Goal: Task Accomplishment & Management: Use online tool/utility

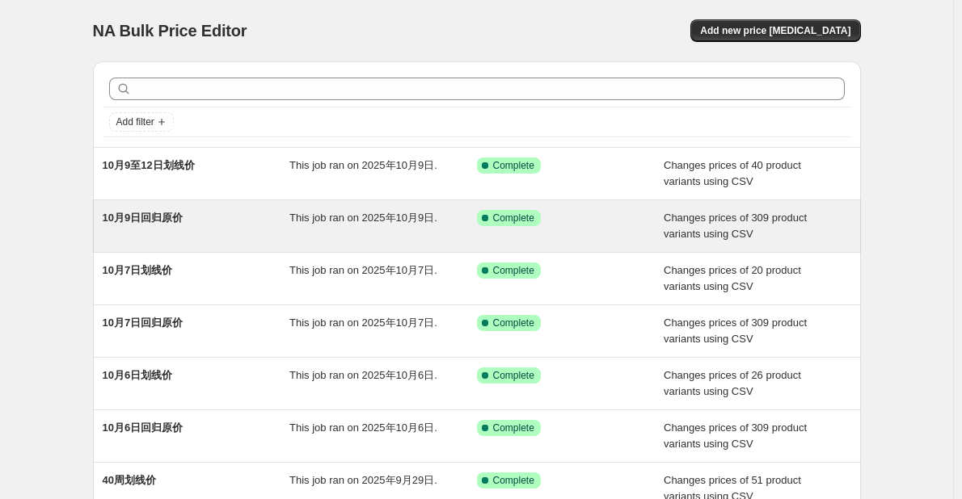
click at [282, 231] on div "10月9日回归原价" at bounding box center [197, 226] width 188 height 32
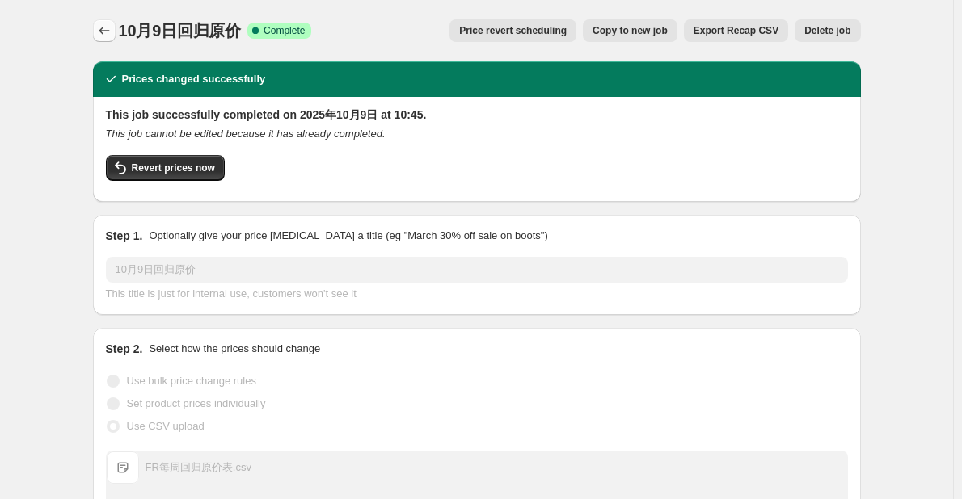
click at [97, 34] on button "Price change jobs" at bounding box center [104, 30] width 23 height 23
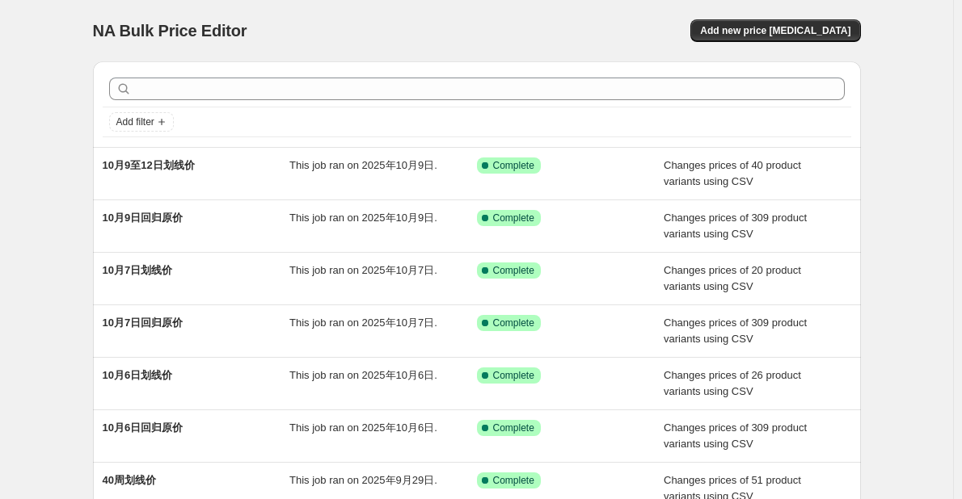
click at [46, 348] on div "NA Bulk Price Editor. This page is ready NA Bulk Price Editor Add new price [ME…" at bounding box center [476, 416] width 953 height 832
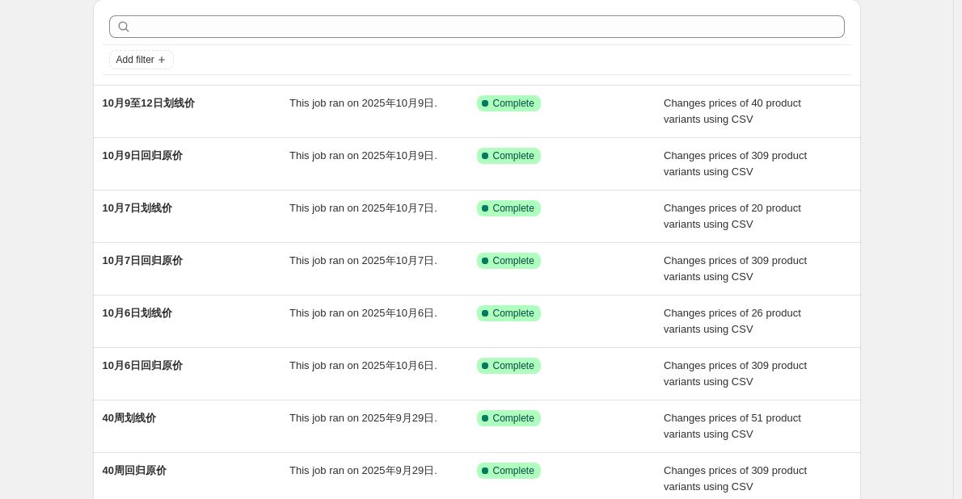
scroll to position [81, 0]
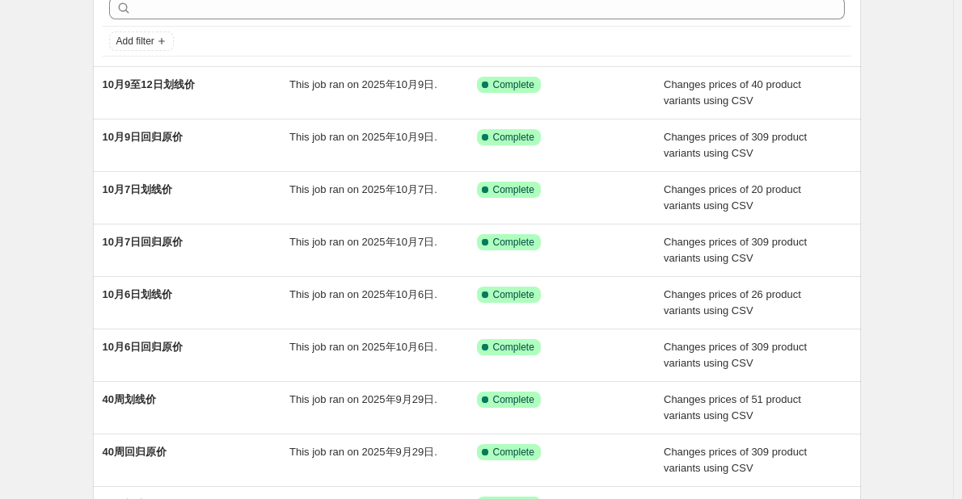
click at [46, 348] on div "NA Bulk Price Editor. This page is ready NA Bulk Price Editor Add new price [ME…" at bounding box center [476, 335] width 953 height 832
click at [45, 280] on div "NA Bulk Price Editor. This page is ready NA Bulk Price Editor Add new price [ME…" at bounding box center [476, 335] width 953 height 832
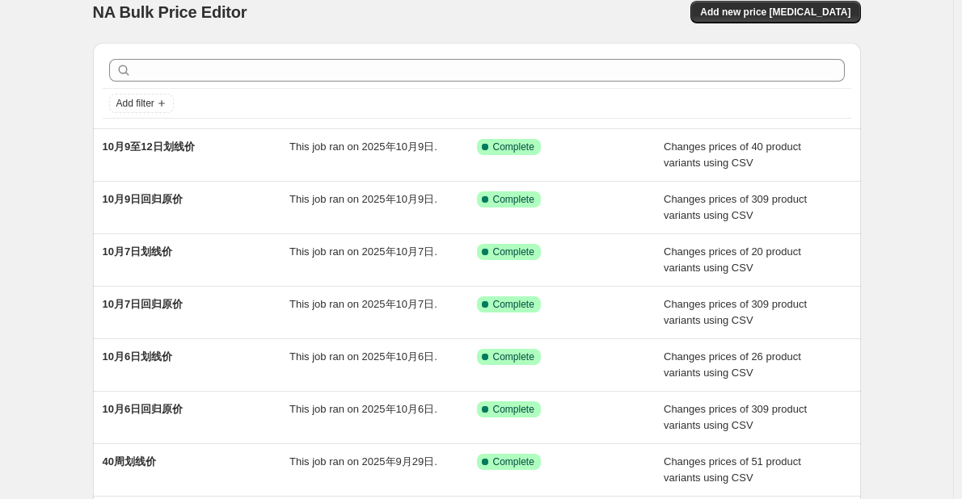
scroll to position [0, 0]
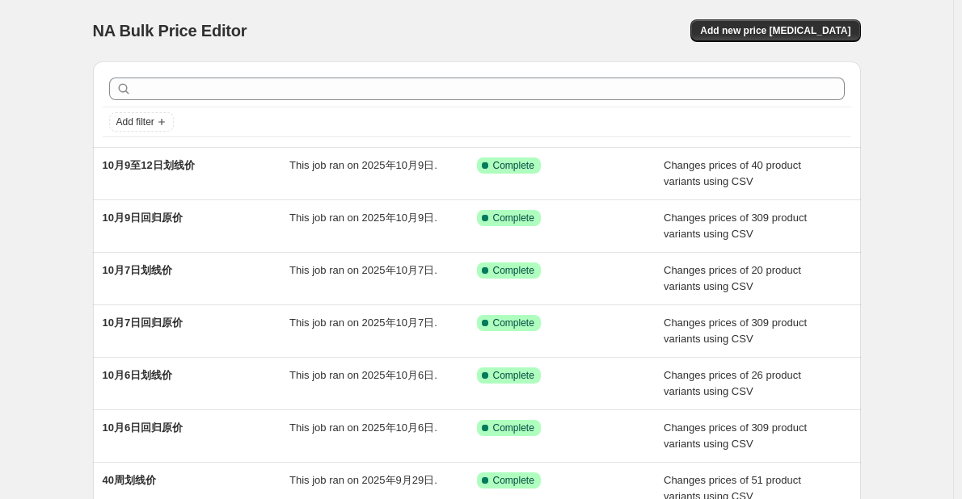
click at [45, 280] on div "NA Bulk Price Editor. This page is ready NA Bulk Price Editor Add new price [ME…" at bounding box center [476, 416] width 953 height 832
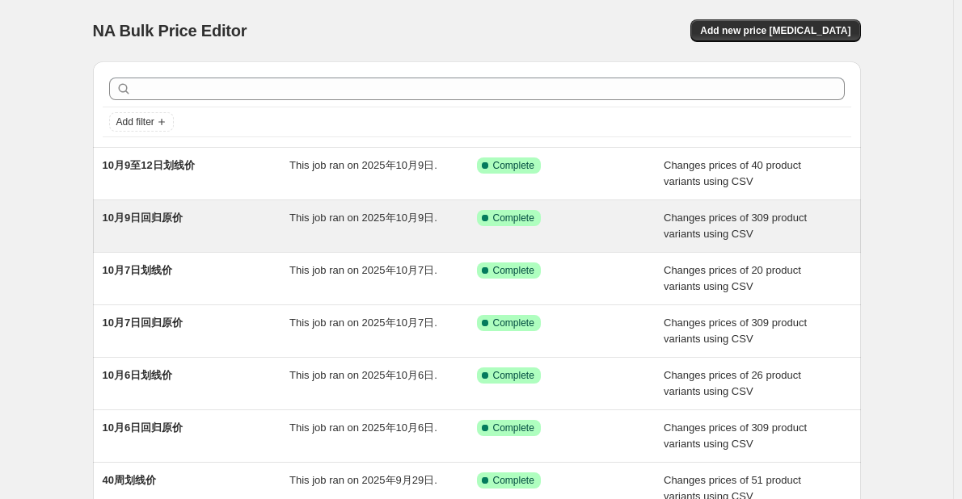
click at [238, 213] on div "10月9日回归原价" at bounding box center [197, 226] width 188 height 32
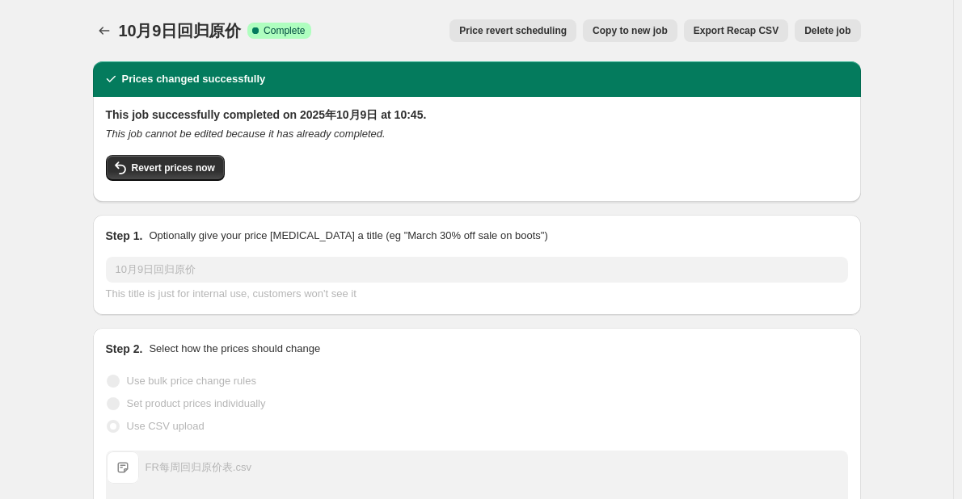
click at [636, 33] on span "Copy to new job" at bounding box center [629, 30] width 75 height 13
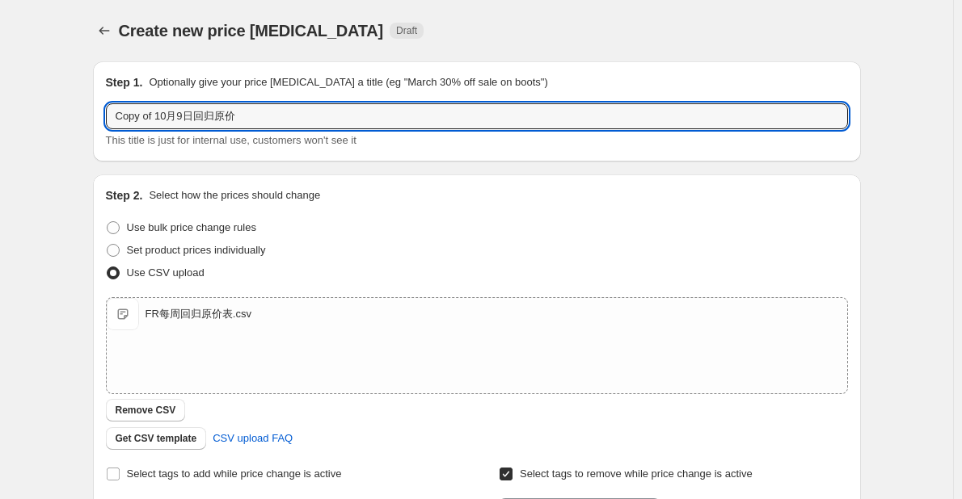
drag, startPoint x: 195, startPoint y: 116, endPoint x: 94, endPoint y: 117, distance: 101.0
click at [94, 117] on div "Step 1. Optionally give your price [MEDICAL_DATA] a title (eg "March 30% off sa…" at bounding box center [470, 394] width 781 height 693
type input "42周回归原价"
click at [94, 117] on div "Step 1. Optionally give your price [MEDICAL_DATA] a title (eg "March 30% off sa…" at bounding box center [470, 394] width 781 height 693
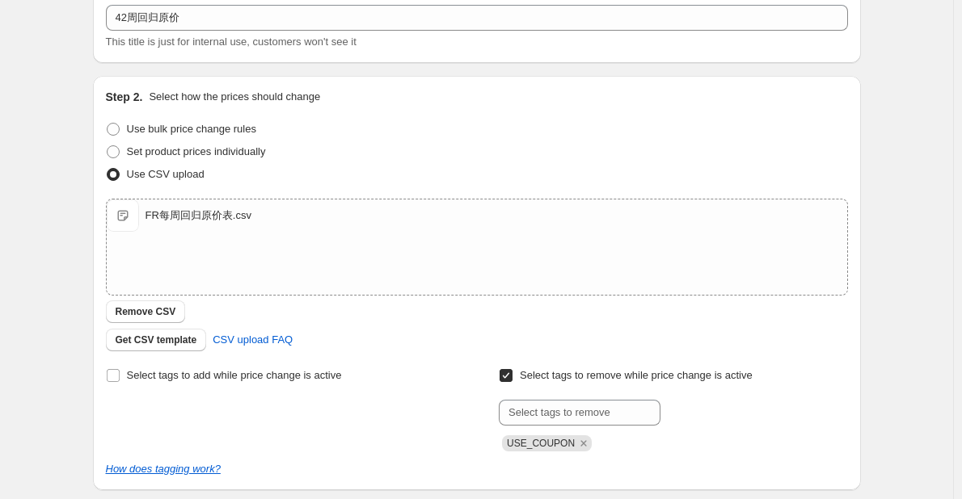
scroll to position [242, 0]
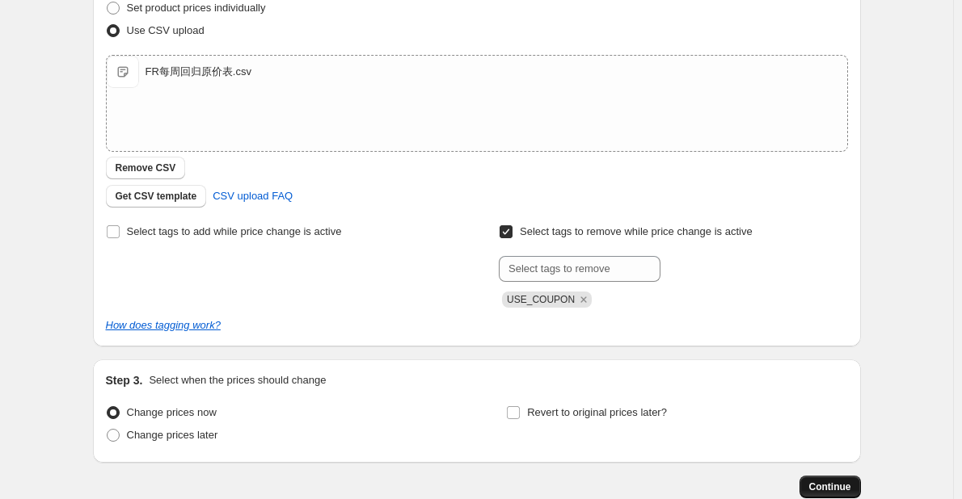
click at [823, 479] on button "Continue" at bounding box center [829, 487] width 61 height 23
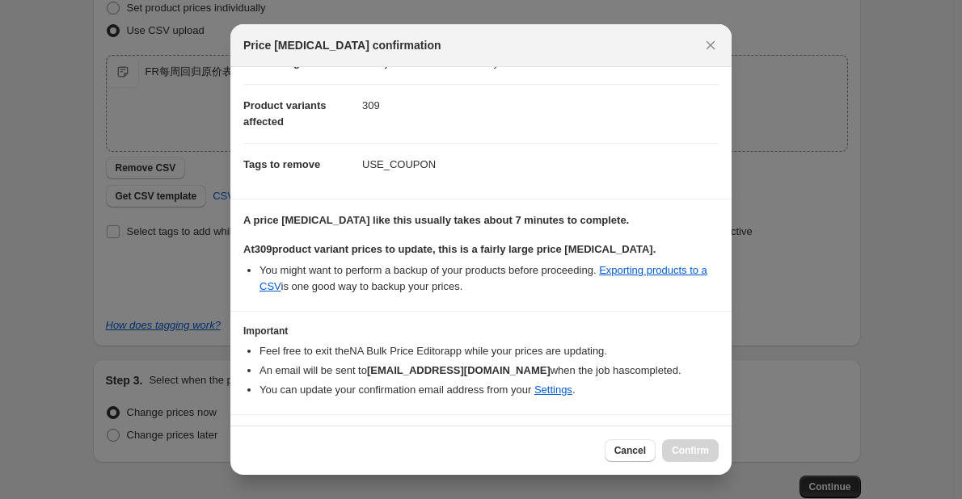
scroll to position [92, 0]
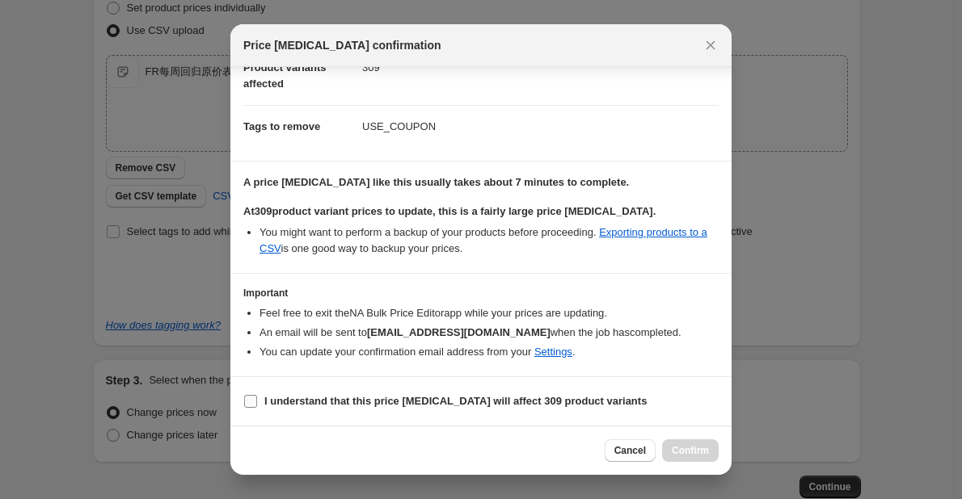
click at [535, 403] on b "I understand that this price [MEDICAL_DATA] will affect 309 product variants" at bounding box center [455, 401] width 382 height 12
click at [257, 403] on input "I understand that this price [MEDICAL_DATA] will affect 309 product variants" at bounding box center [250, 401] width 13 height 13
checkbox input "true"
click at [692, 445] on button "Confirm" at bounding box center [690, 451] width 57 height 23
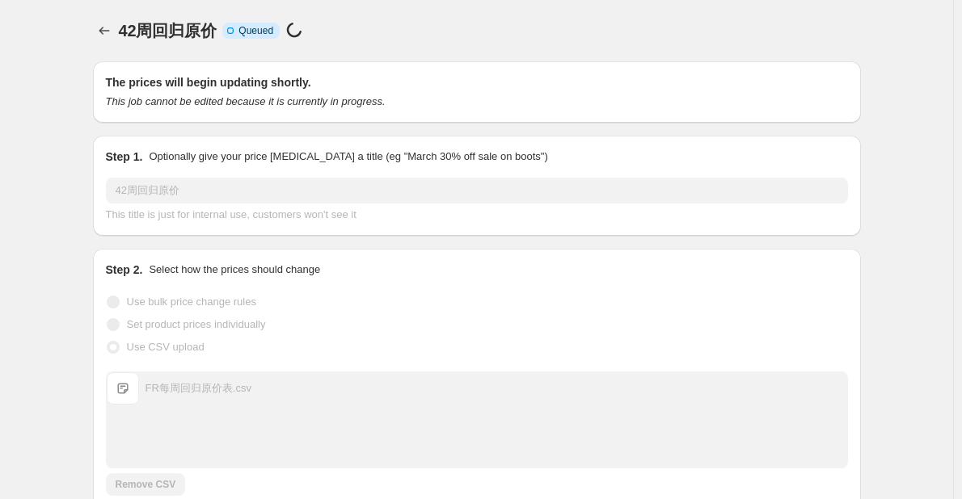
scroll to position [242, 0]
